Goal: Transaction & Acquisition: Purchase product/service

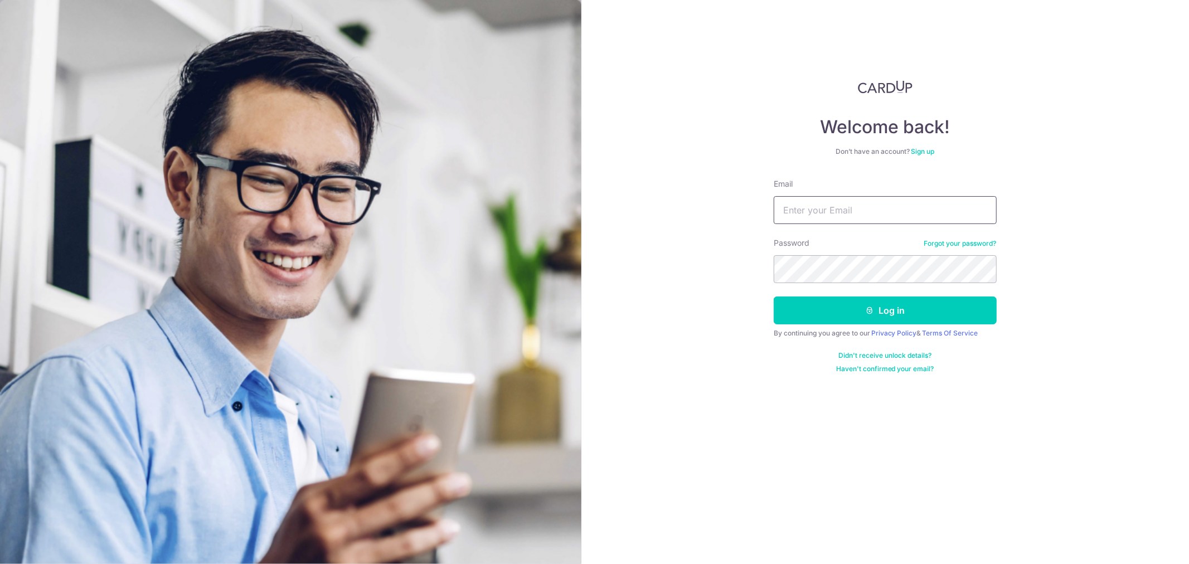
click at [872, 216] on input "Email" at bounding box center [885, 210] width 223 height 28
type input "danestvinreg19@gmail.com"
click at [774, 297] on button "Log in" at bounding box center [885, 311] width 223 height 28
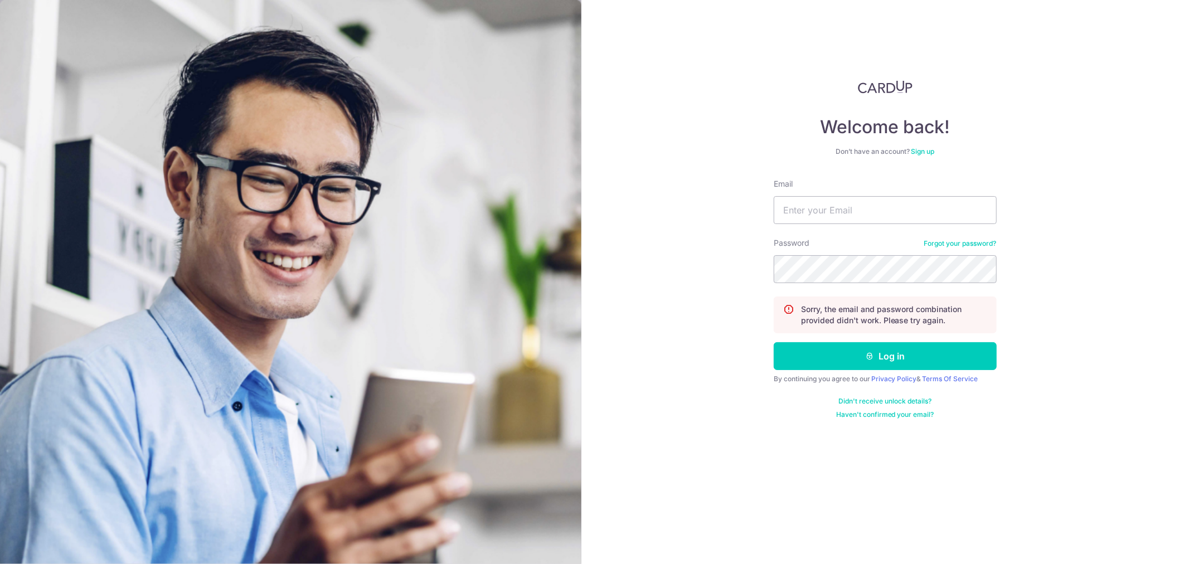
type input "danestvinreg19@gmail.com"
click at [774, 342] on button "Log in" at bounding box center [885, 356] width 223 height 28
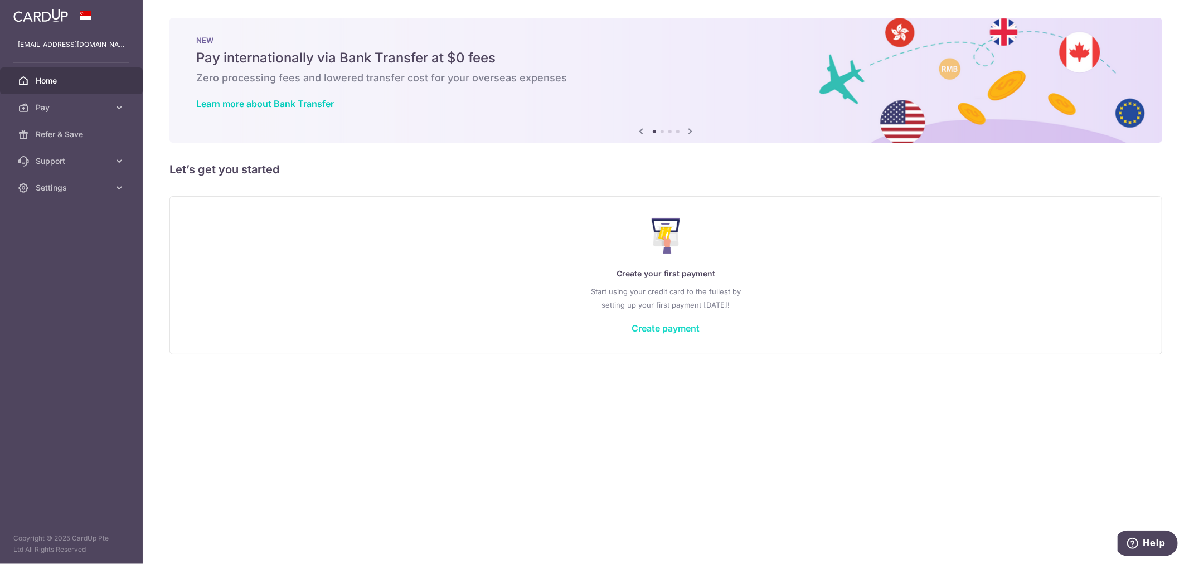
click at [678, 330] on link "Create payment" at bounding box center [666, 328] width 68 height 11
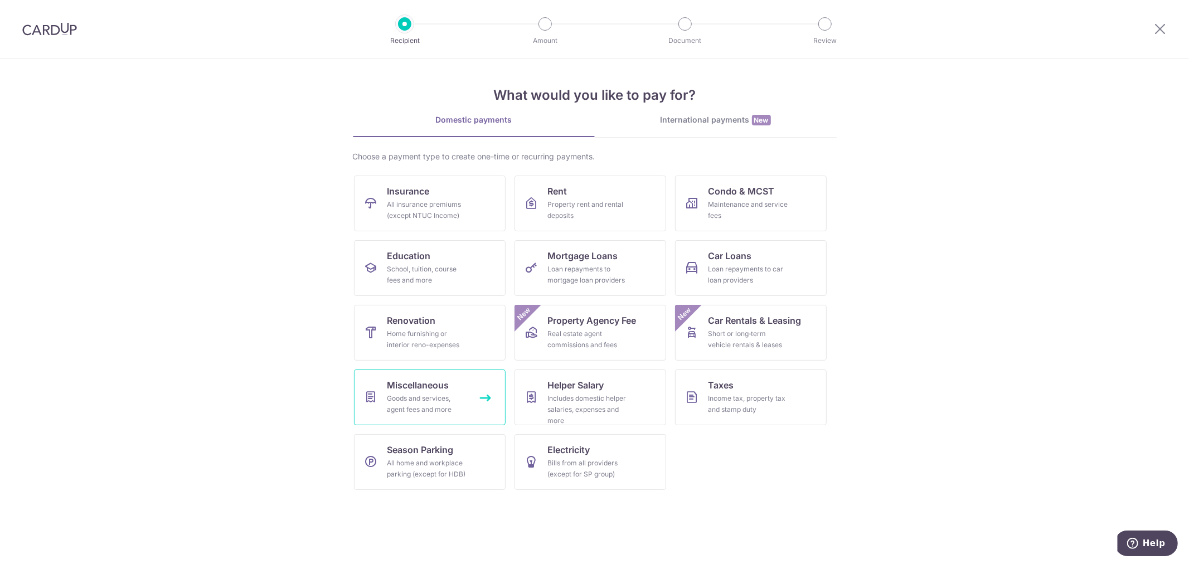
click at [439, 397] on div "Goods and services, agent fees and more" at bounding box center [427, 404] width 80 height 22
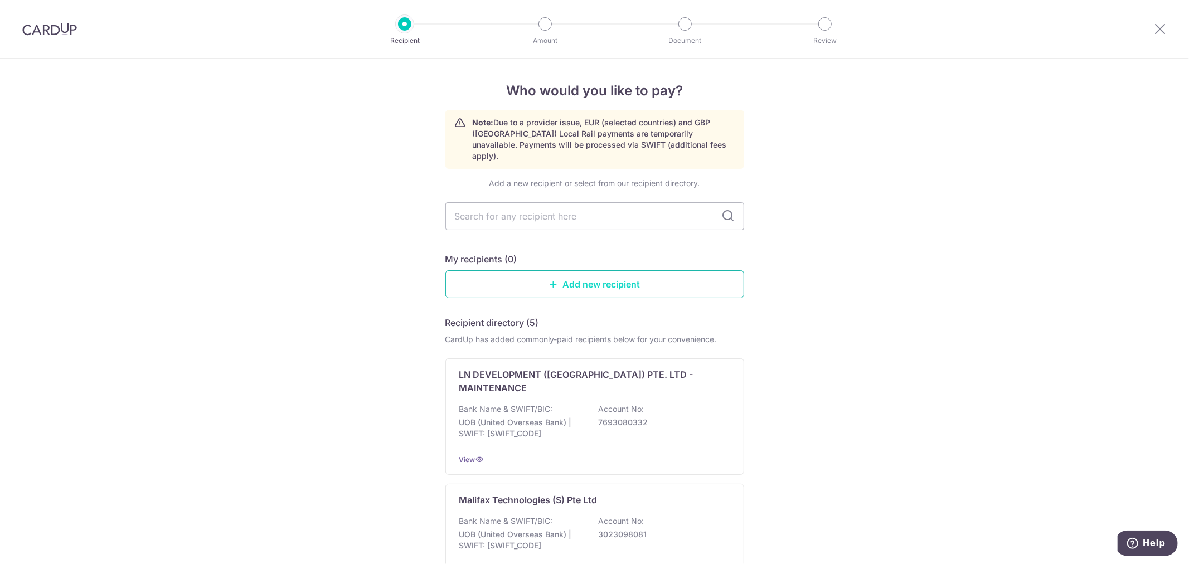
click at [577, 275] on link "Add new recipient" at bounding box center [594, 284] width 299 height 28
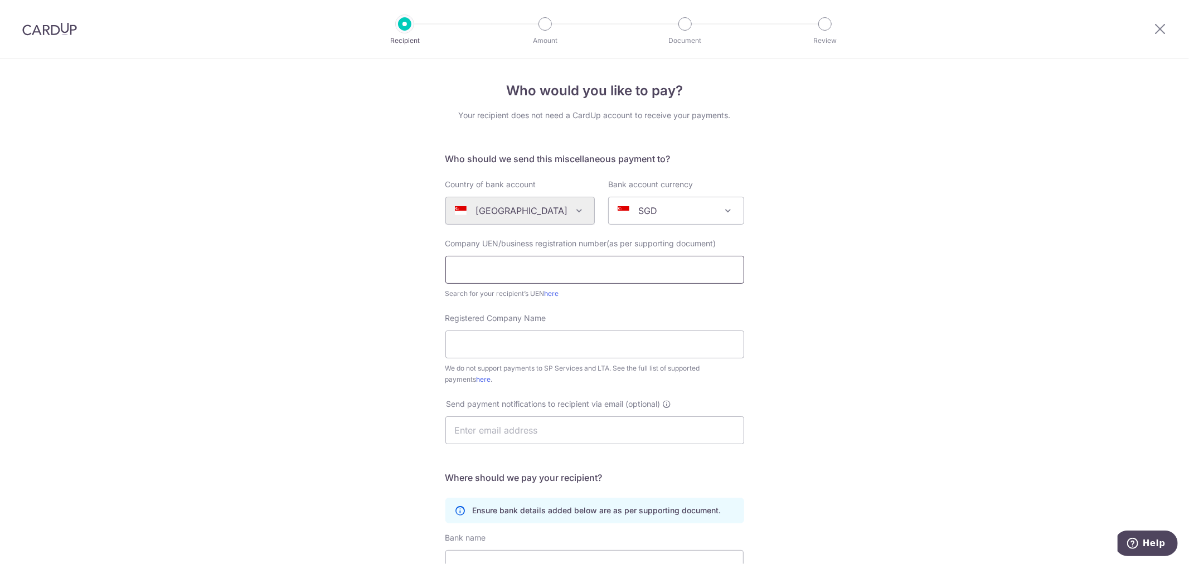
click at [571, 264] on input "text" at bounding box center [594, 270] width 299 height 28
type input "53468572B"
click at [555, 347] on input "Registered Company Name" at bounding box center [594, 345] width 299 height 28
type input "The Radiant People"
click at [580, 439] on input "text" at bounding box center [594, 430] width 299 height 28
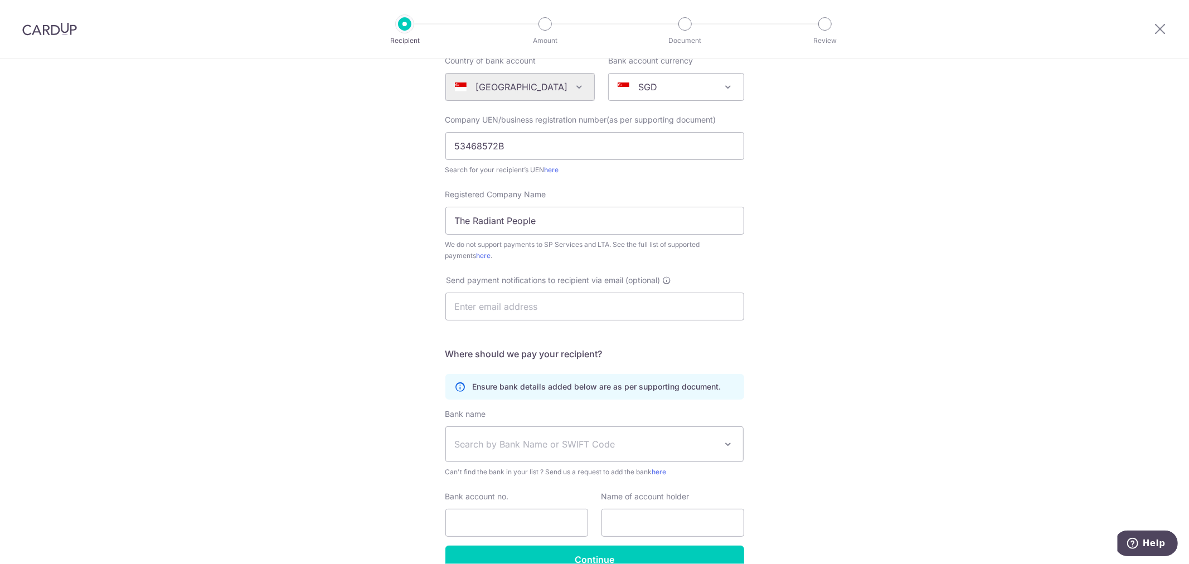
click at [811, 353] on div "Who would you like to pay? Your recipient does not need a CardUp account to rec…" at bounding box center [594, 280] width 1189 height 691
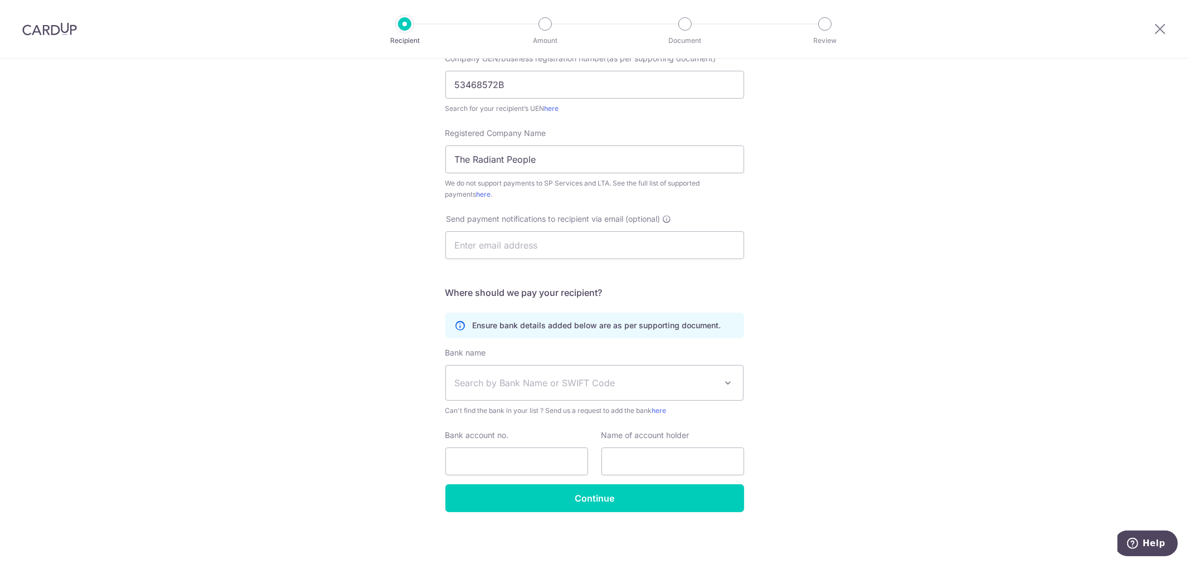
click at [683, 385] on span "Search by Bank Name or SWIFT Code" at bounding box center [586, 382] width 262 height 13
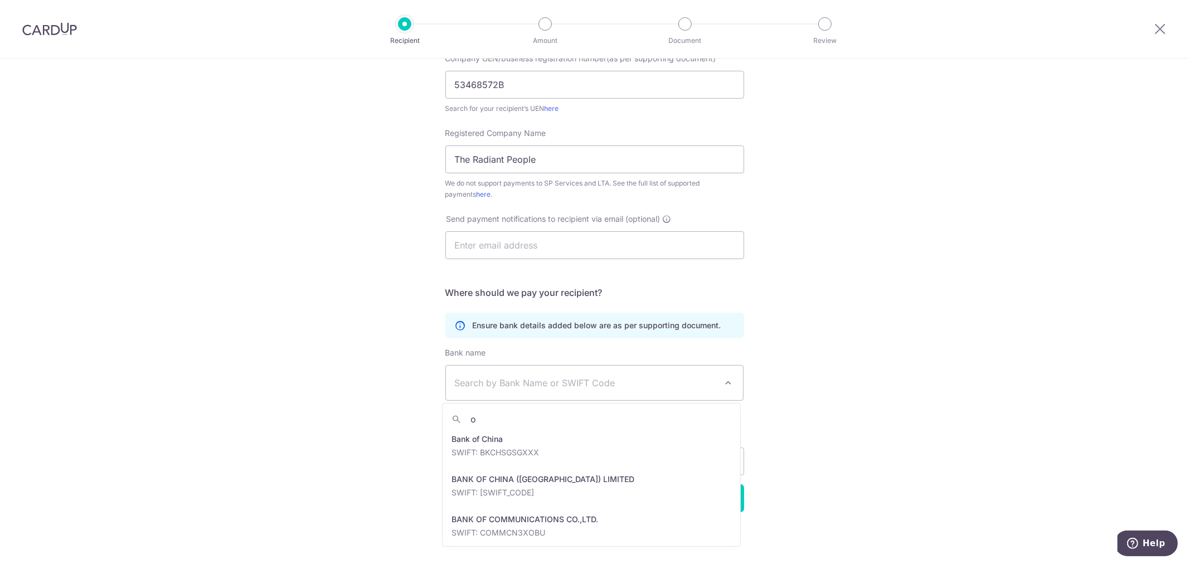
scroll to position [0, 0]
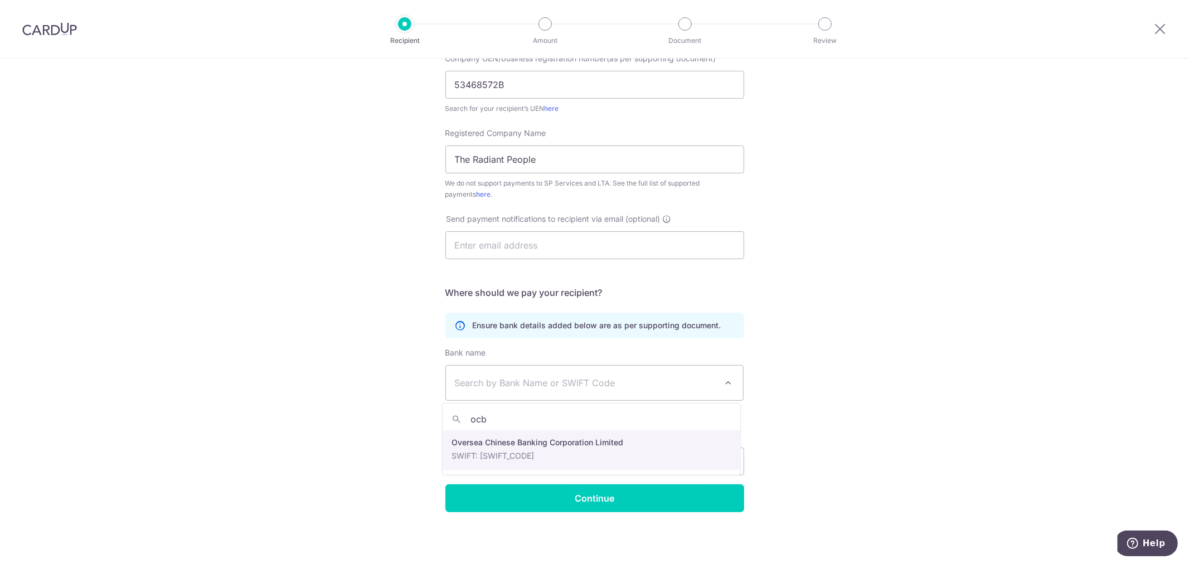
type input "ocb"
select select "12"
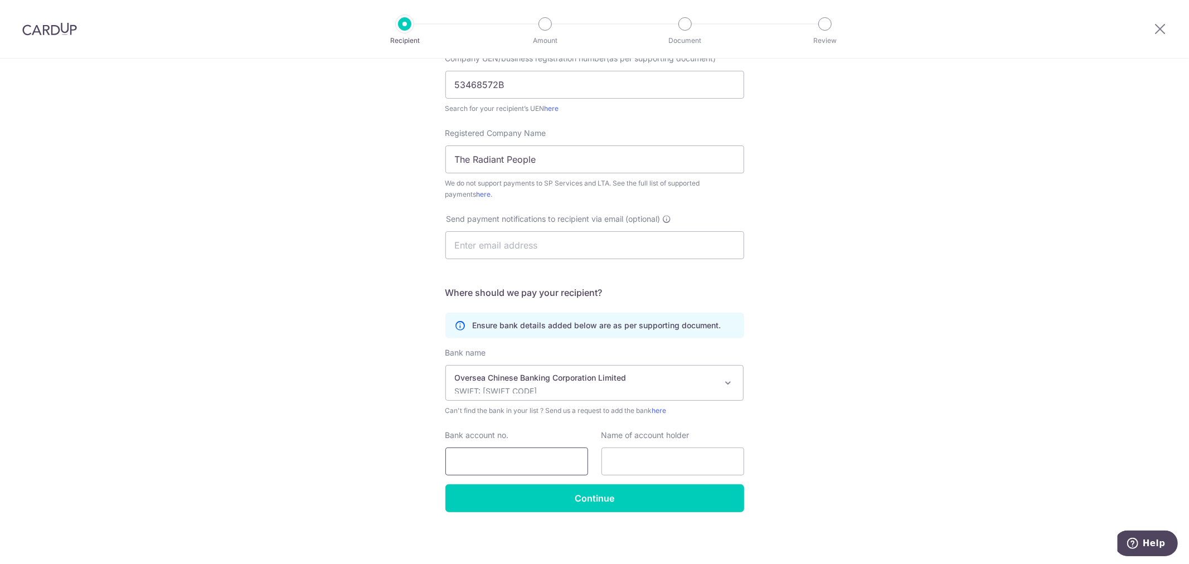
click at [547, 459] on input "Bank account no." at bounding box center [516, 462] width 143 height 28
type input "595361908001"
type input "The Radiant People"
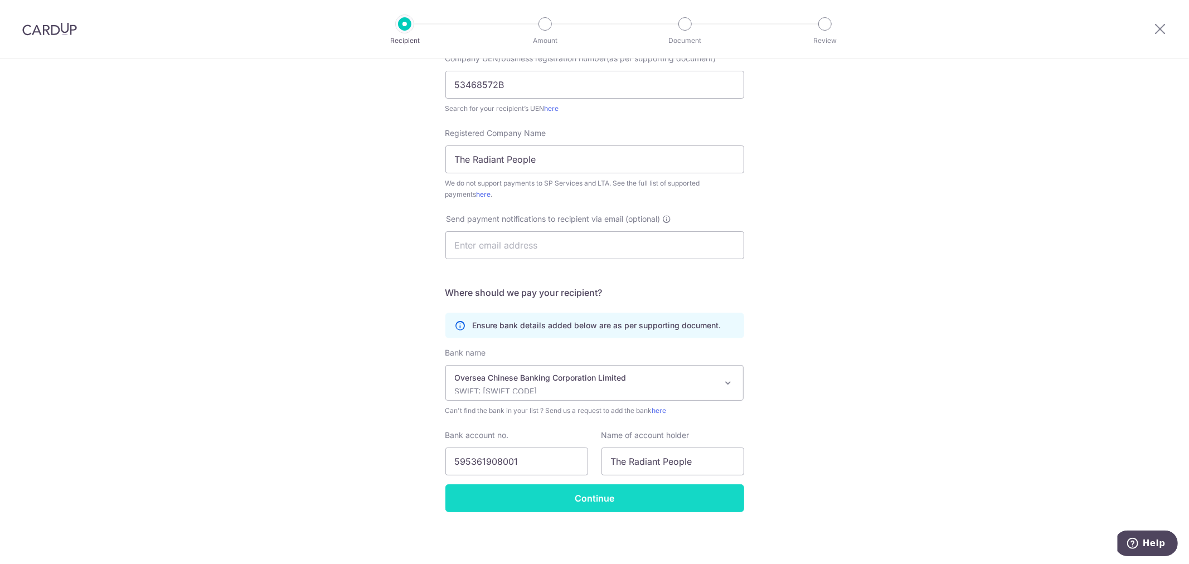
click at [698, 505] on input "Continue" at bounding box center [594, 498] width 299 height 28
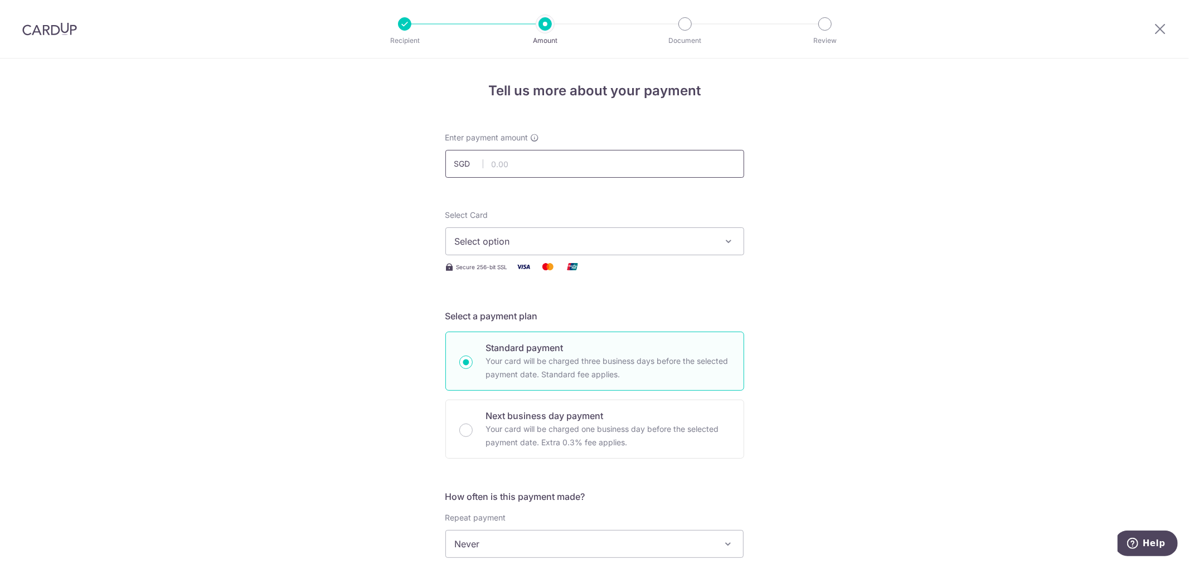
click at [600, 167] on input "text" at bounding box center [594, 164] width 299 height 28
type input "3,950.00"
click at [666, 237] on span "Select option" at bounding box center [585, 241] width 260 height 13
click at [634, 307] on li "Your Cards" at bounding box center [595, 295] width 298 height 25
click at [678, 242] on span "Select option" at bounding box center [585, 241] width 260 height 13
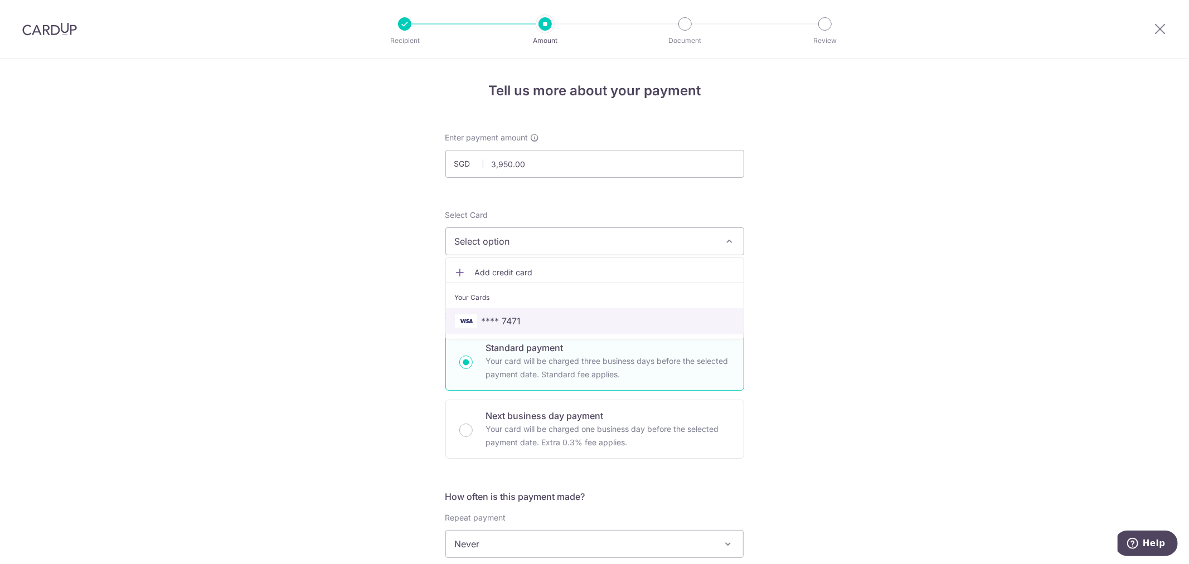
click at [489, 323] on span "**** 7471" at bounding box center [502, 320] width 40 height 13
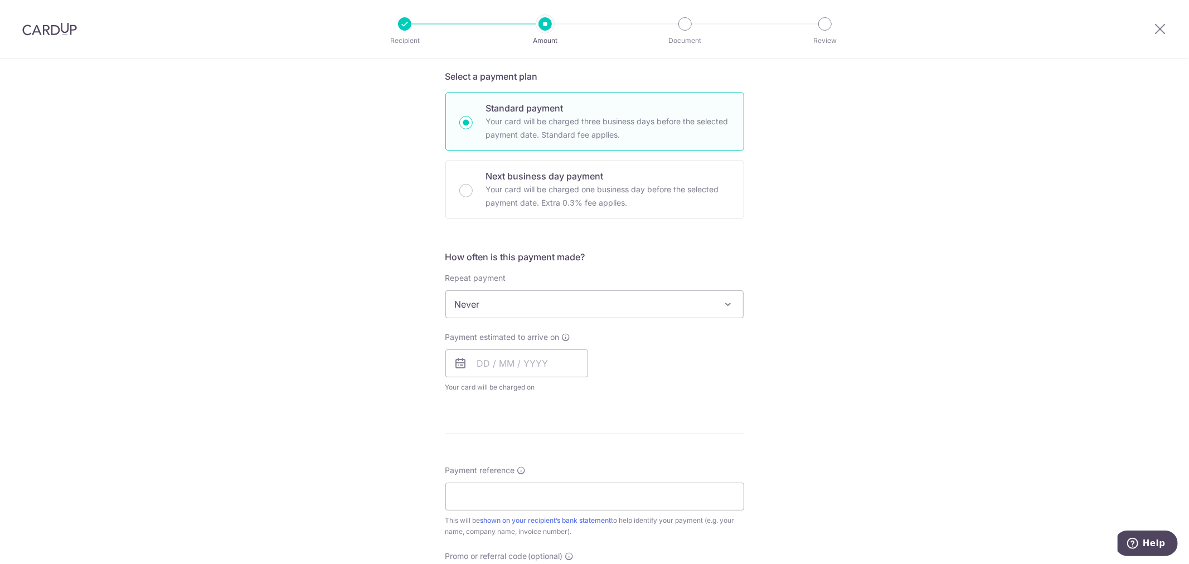
scroll to position [309, 0]
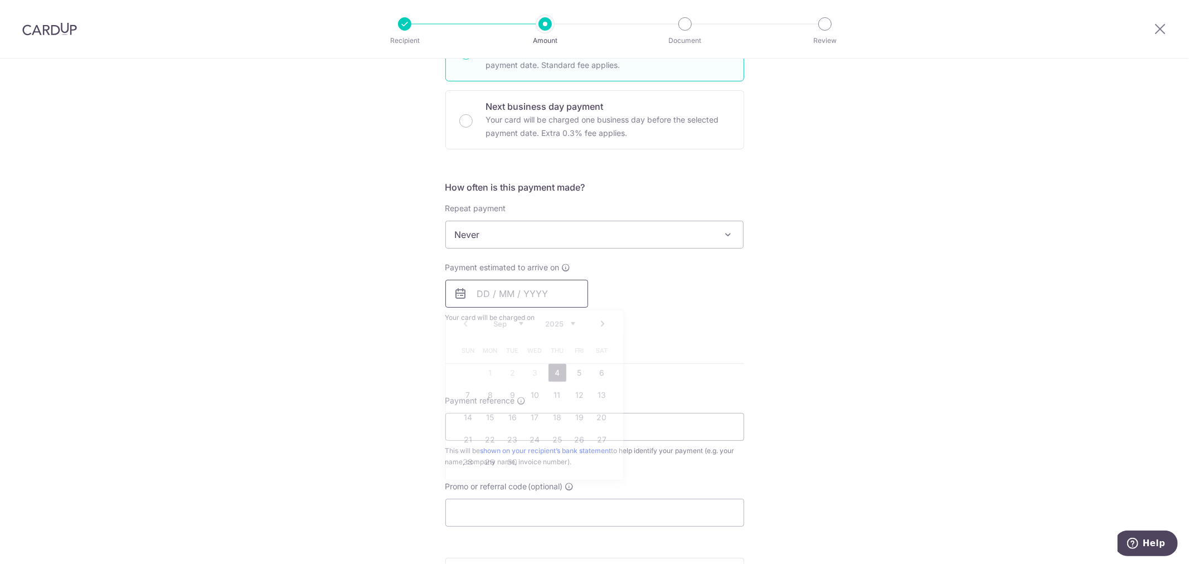
click at [559, 297] on input "text" at bounding box center [516, 294] width 143 height 28
click at [690, 293] on div "Payment estimated to arrive on Prev Next Sep Oct Nov Dec 2025 2026 2027 2028 20…" at bounding box center [595, 292] width 312 height 61
click at [540, 284] on input "text" at bounding box center [516, 294] width 143 height 28
click at [463, 324] on div "Prev Next Sep Oct Nov Dec 2025 2026 2027 2028 2029 2030 2031 2032 2033 2034 2035" at bounding box center [534, 323] width 177 height 27
click at [556, 376] on link "4" at bounding box center [558, 373] width 18 height 18
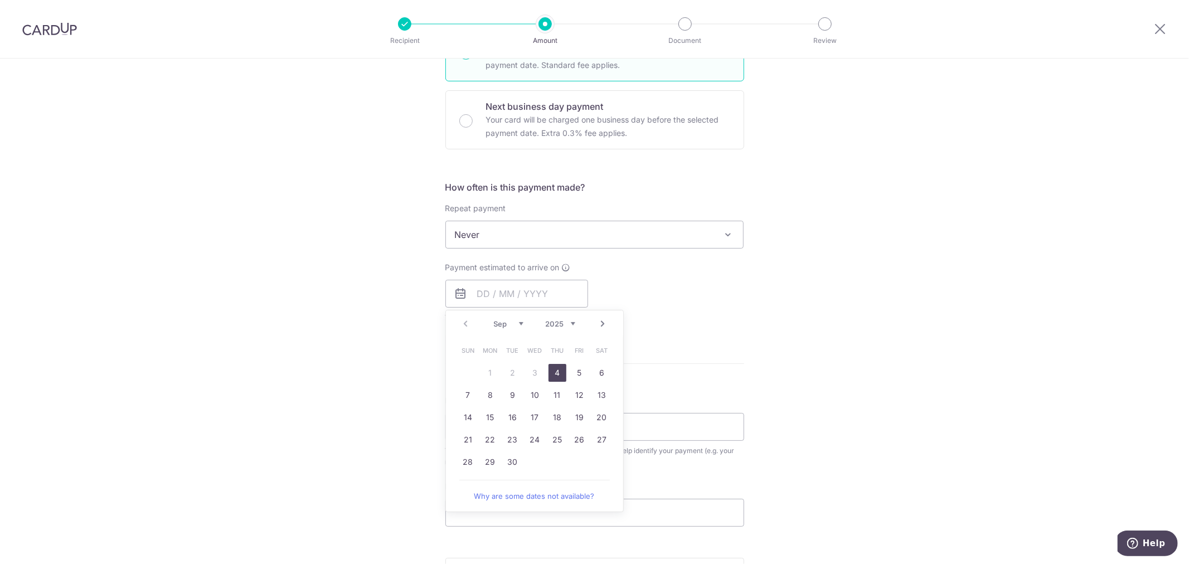
type input "[DATE]"
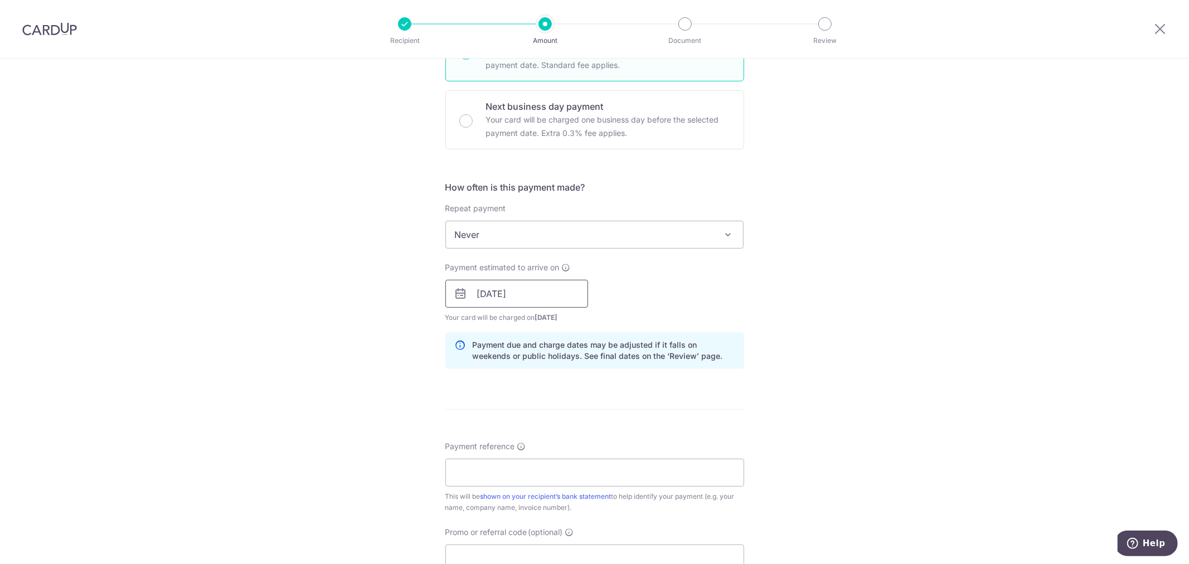
click at [542, 303] on input "[DATE]" at bounding box center [516, 294] width 143 height 28
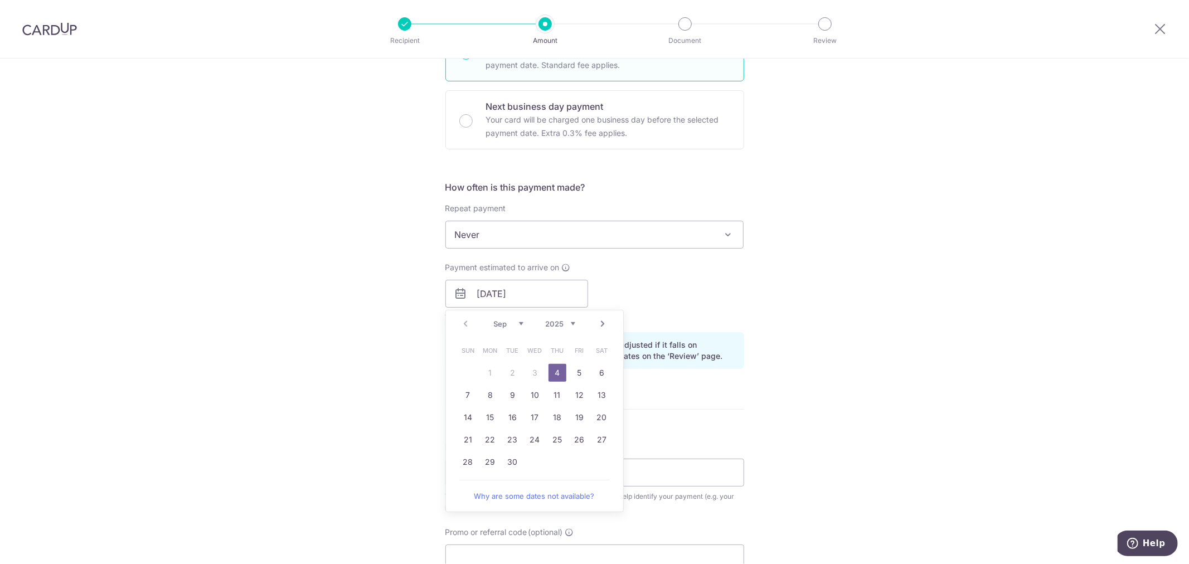
click at [530, 376] on table "Sun Mon Tue Wed Thu Fri Sat 1 2 3 4 5 6 7 8 9 10 11 12 13 14 15 16 17 18 19 20 …" at bounding box center [535, 406] width 156 height 134
click at [514, 325] on select "Sep Oct Nov Dec" at bounding box center [509, 323] width 30 height 9
click at [466, 322] on div "Prev Next Sep Oct Nov Dec 2025 2026 2027 2028 2029 2030 2031 2032 2033 2034 2035" at bounding box center [534, 323] width 177 height 27
click at [463, 324] on div "Prev Next Sep Oct Nov Dec 2025 2026 2027 2028 2029 2030 2031 2032 2033 2034 2035" at bounding box center [534, 323] width 177 height 27
click at [681, 275] on div "Payment estimated to arrive on 04/09/2025 Prev Next Sep Oct Nov Dec 2025 2026 2…" at bounding box center [595, 292] width 312 height 61
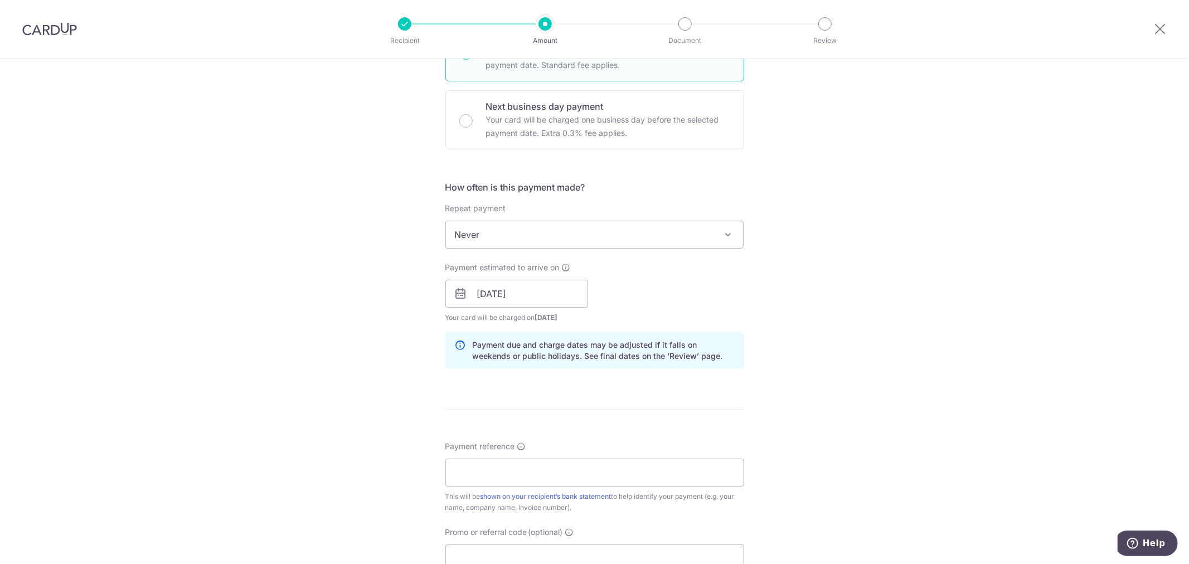
scroll to position [433, 0]
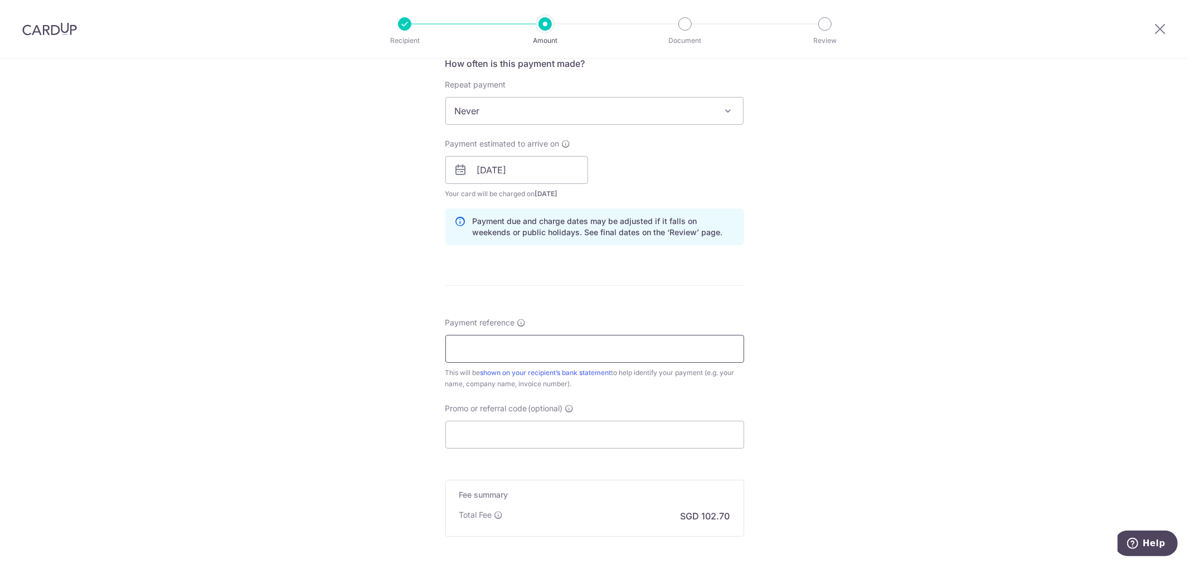
click at [592, 341] on input "Payment reference" at bounding box center [594, 349] width 299 height 28
click at [499, 341] on input "Payment reference" at bounding box center [594, 349] width 299 height 28
paste input "C-CL180725TCK"
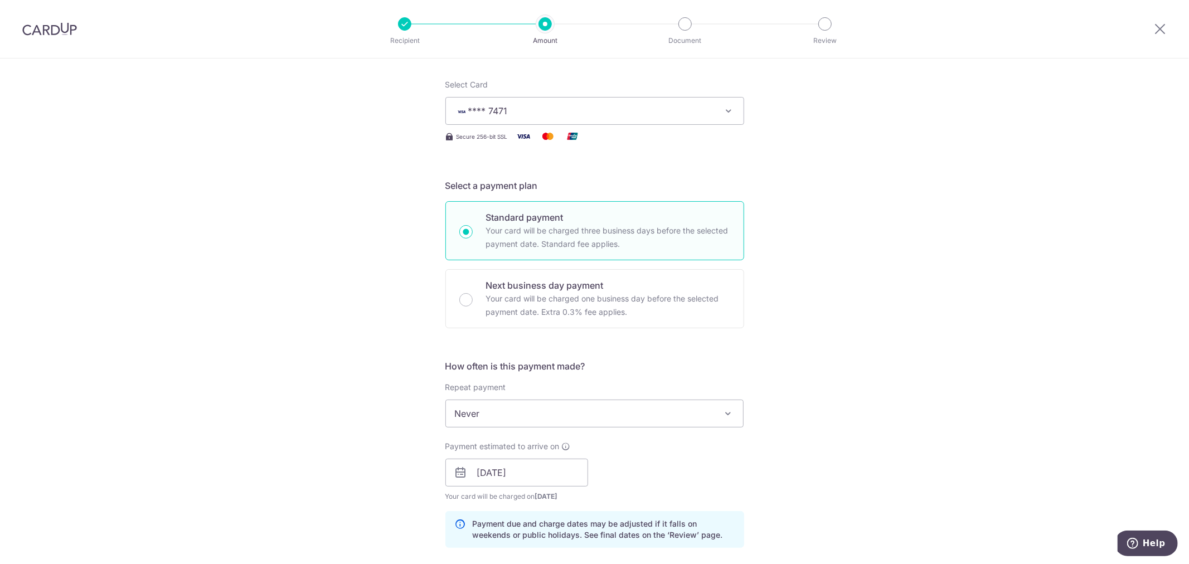
scroll to position [0, 0]
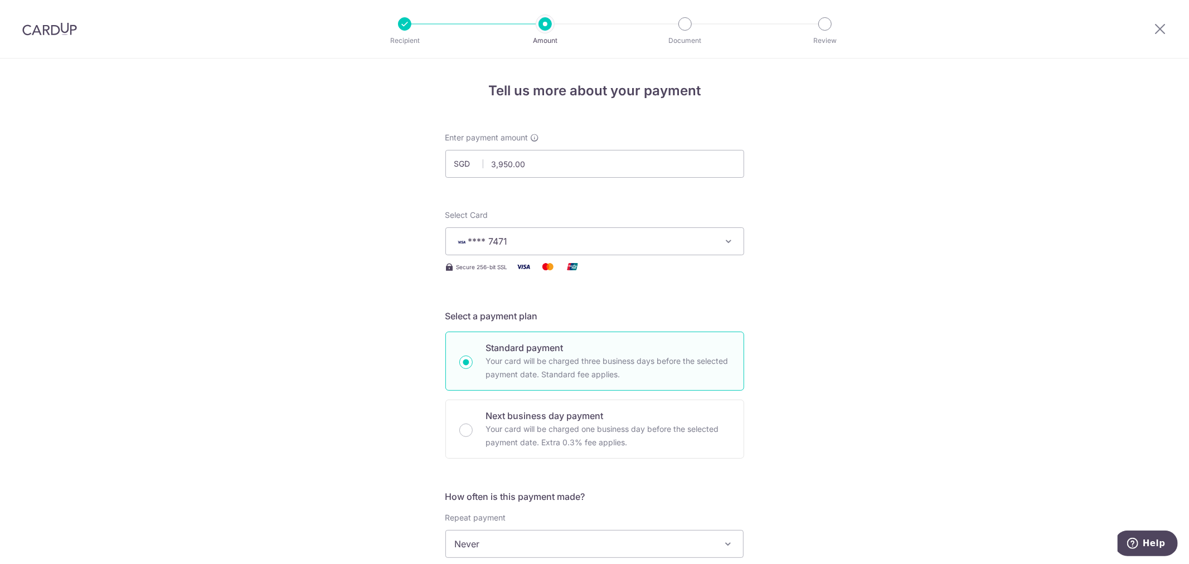
type input "C-CL180725TCK"
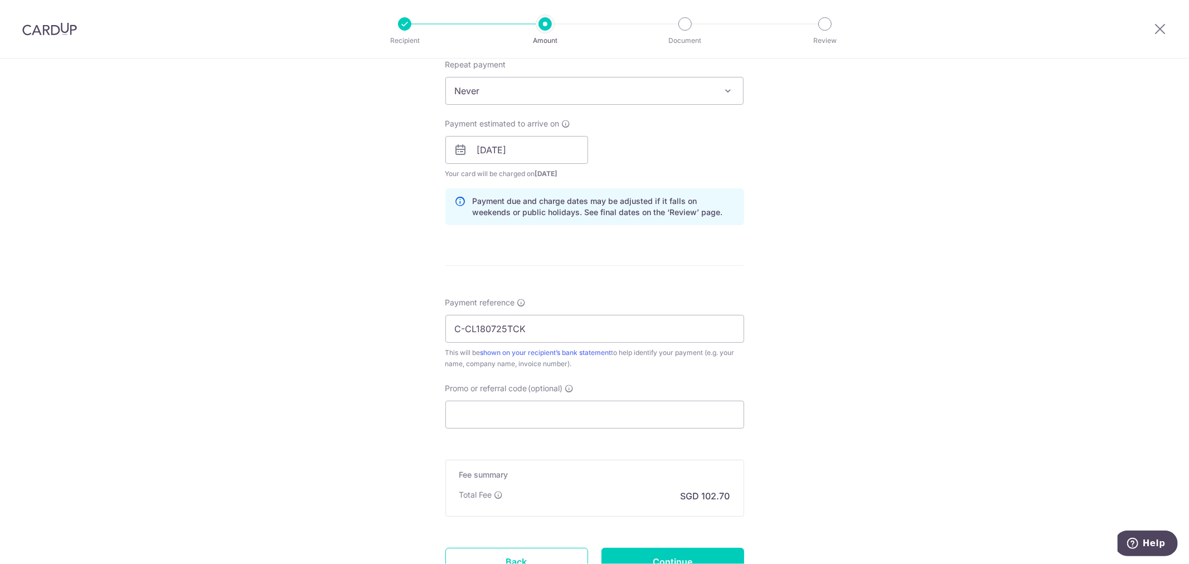
scroll to position [549, 0]
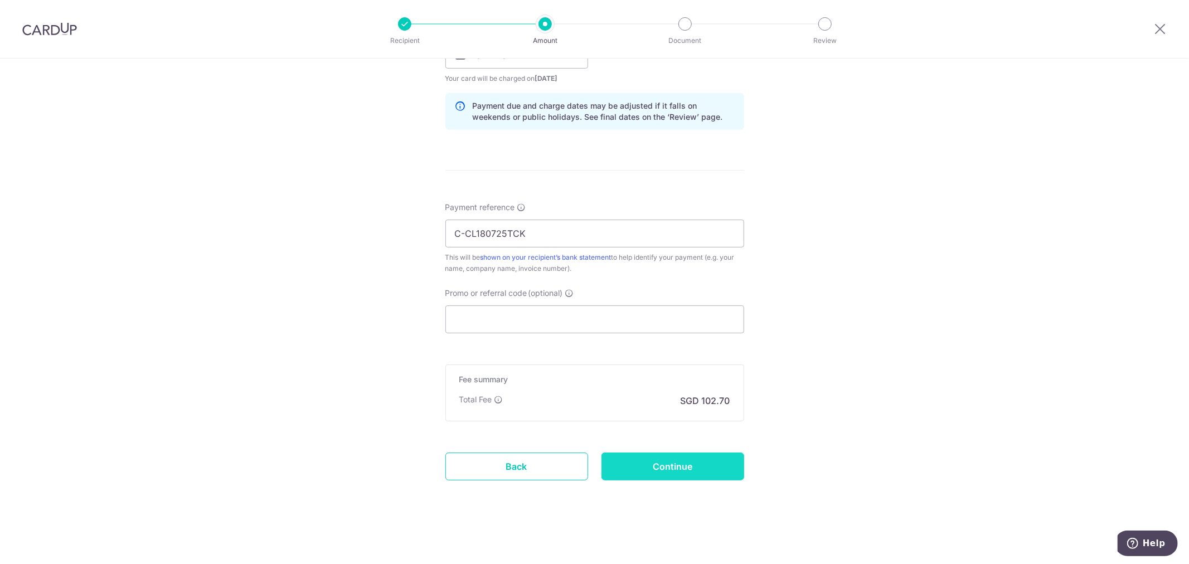
click at [732, 472] on input "Continue" at bounding box center [672, 467] width 143 height 28
type input "Create Schedule"
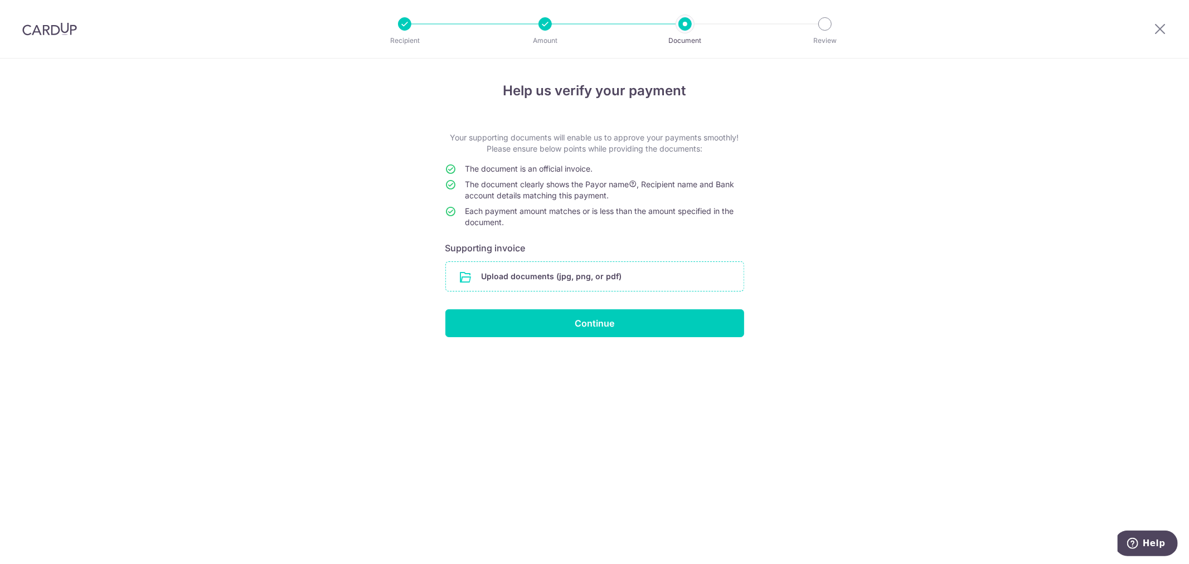
click at [570, 276] on input "file" at bounding box center [595, 276] width 298 height 29
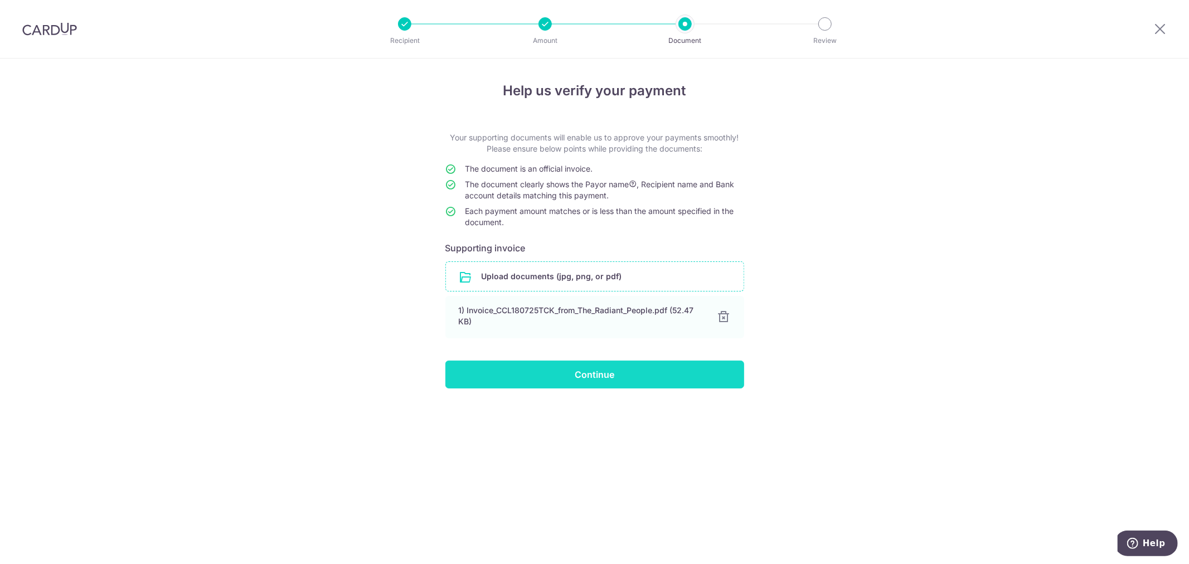
click at [651, 375] on input "Continue" at bounding box center [594, 375] width 299 height 28
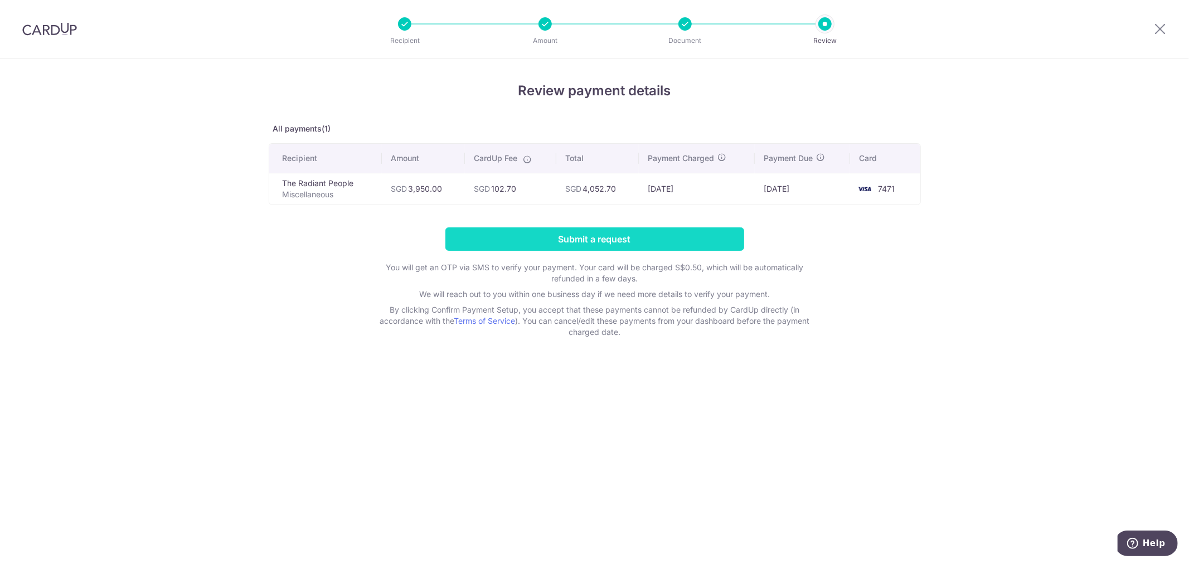
click at [637, 236] on input "Submit a request" at bounding box center [594, 238] width 299 height 23
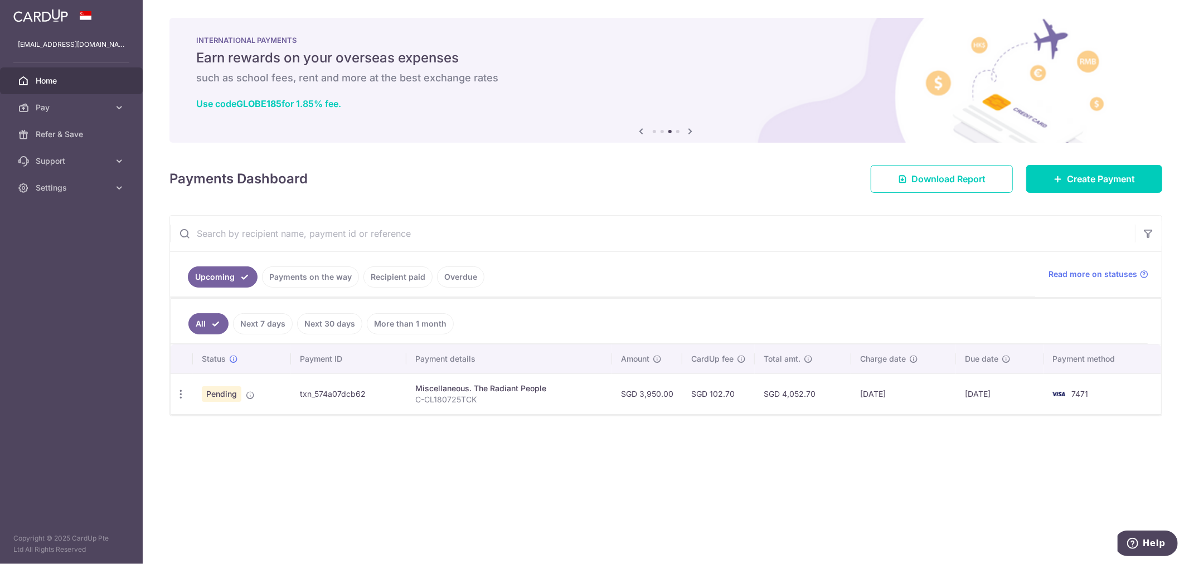
click at [1008, 324] on ul "All Next 7 days Next 30 days More than 1 month" at bounding box center [659, 321] width 977 height 45
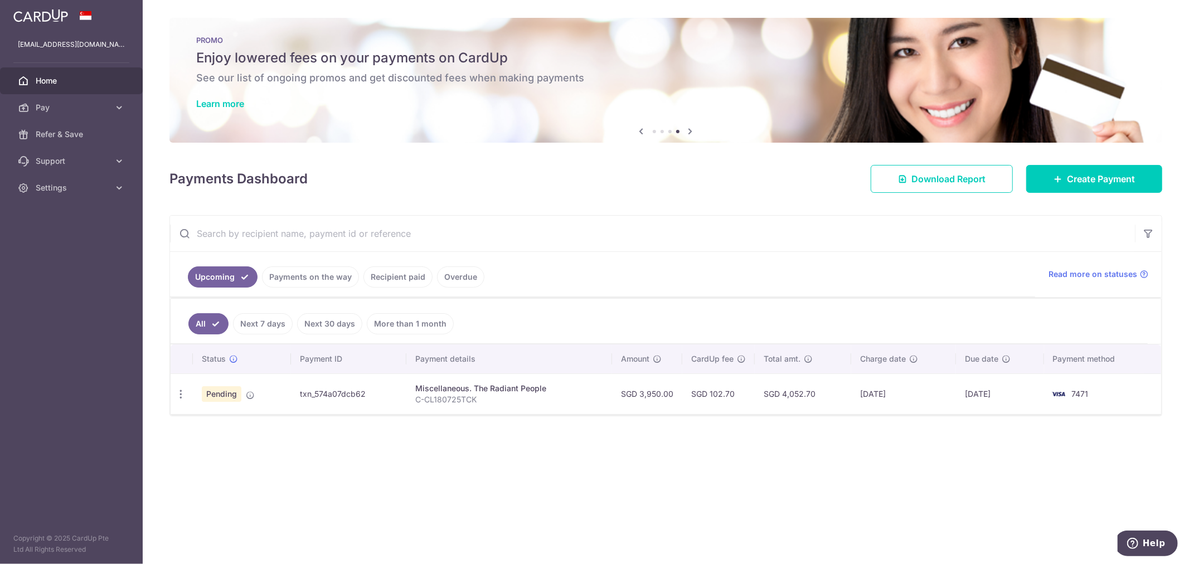
click at [1000, 314] on ul "All Next 7 days Next 30 days More than 1 month" at bounding box center [659, 321] width 977 height 45
